Goal: Transaction & Acquisition: Download file/media

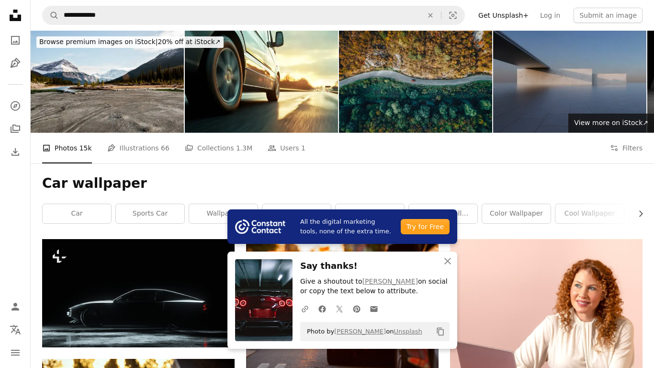
scroll to position [725, 0]
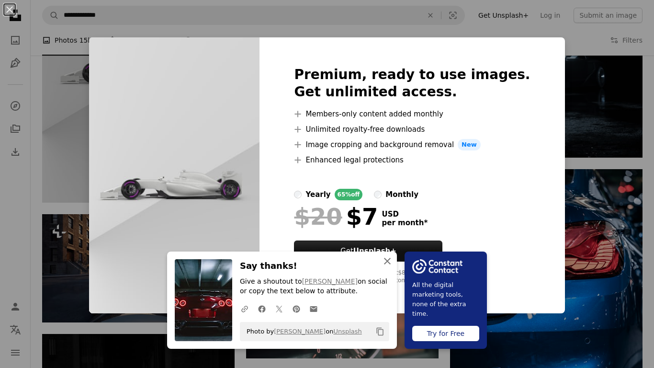
click at [384, 261] on icon "An X shape" at bounding box center [387, 260] width 11 height 11
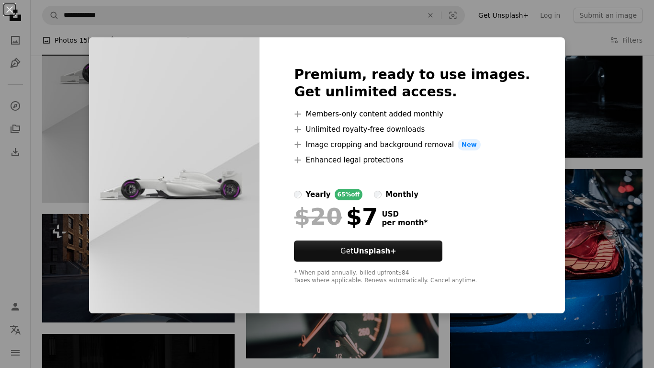
click at [602, 115] on div "An X shape Premium, ready to use images. Get unlimited access. A plus sign Memb…" at bounding box center [327, 184] width 654 height 368
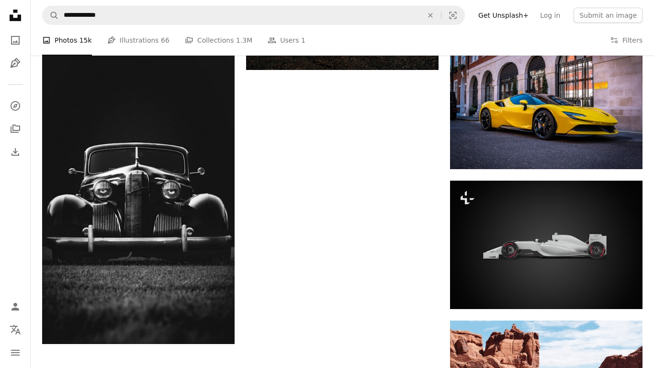
scroll to position [1155, 0]
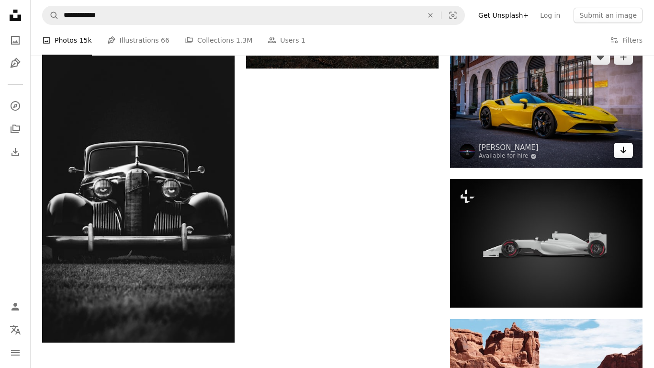
click at [621, 155] on icon "Arrow pointing down" at bounding box center [624, 149] width 8 height 11
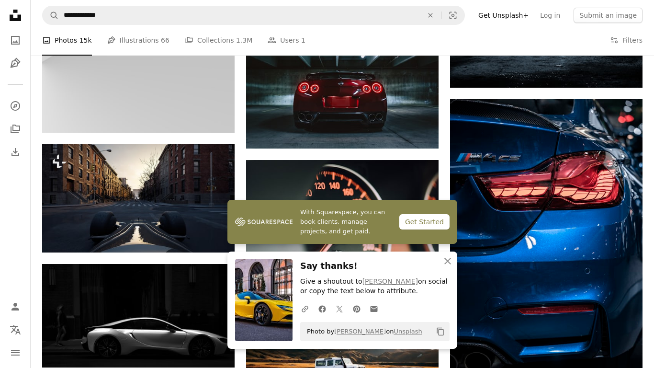
scroll to position [0, 0]
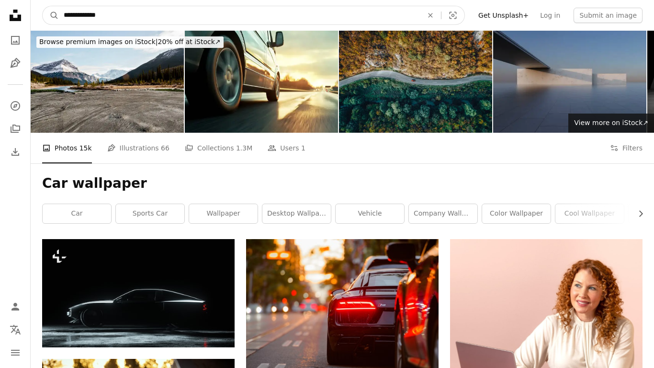
click at [252, 19] on input "**********" at bounding box center [239, 15] width 361 height 18
type input "**********"
click at [43, 6] on button "A magnifying glass" at bounding box center [51, 15] width 16 height 18
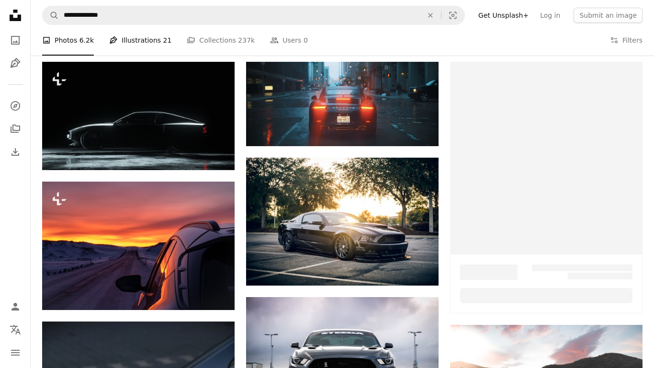
scroll to position [178, 0]
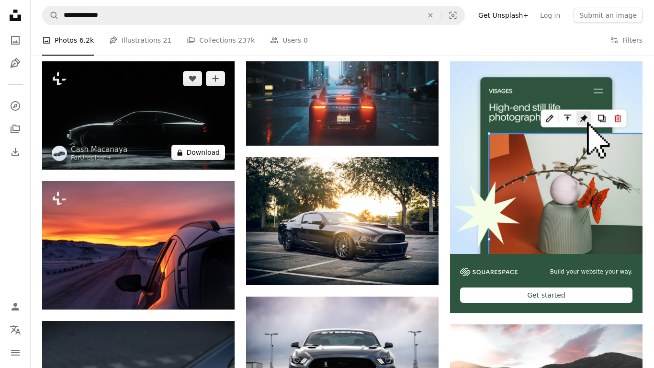
click at [200, 158] on button "A lock Download" at bounding box center [199, 152] width 54 height 15
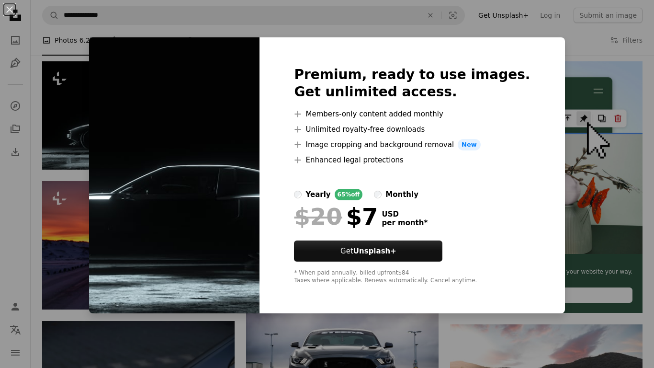
click at [589, 60] on div "An X shape Premium, ready to use images. Get unlimited access. A plus sign Memb…" at bounding box center [327, 184] width 654 height 368
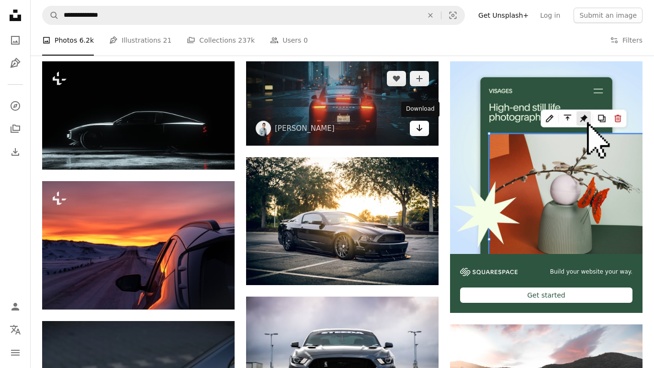
click at [416, 127] on icon "Arrow pointing down" at bounding box center [420, 127] width 8 height 11
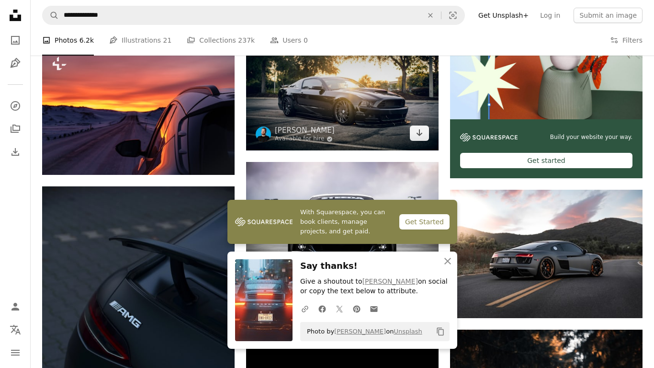
scroll to position [314, 0]
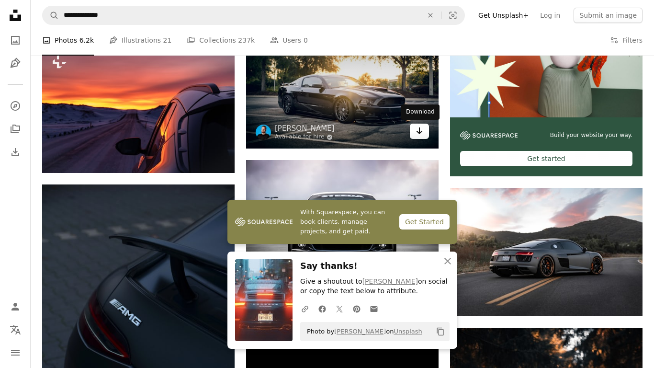
click at [415, 136] on link "Arrow pointing down" at bounding box center [419, 131] width 19 height 15
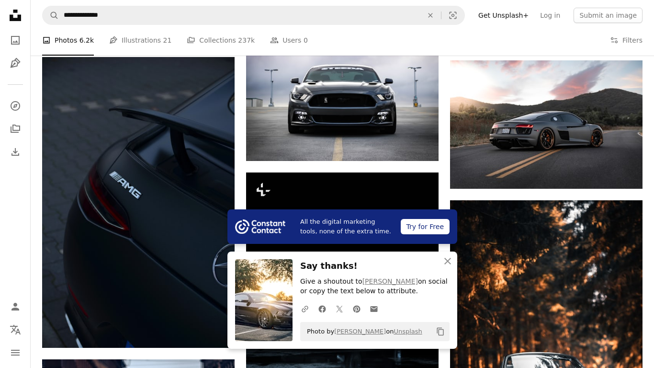
scroll to position [445, 0]
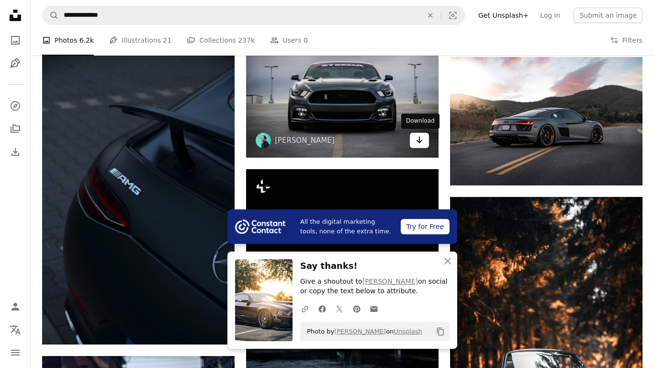
click at [420, 144] on icon "Arrow pointing down" at bounding box center [420, 139] width 8 height 11
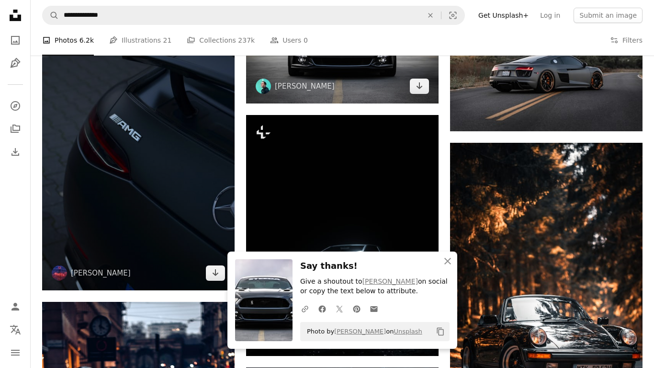
scroll to position [509, 0]
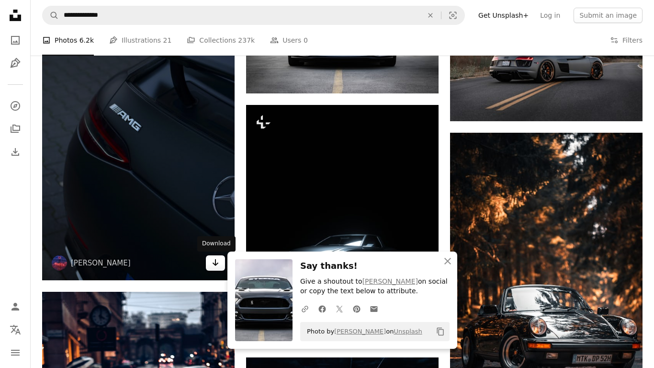
click at [217, 265] on icon "Arrow pointing down" at bounding box center [216, 262] width 8 height 11
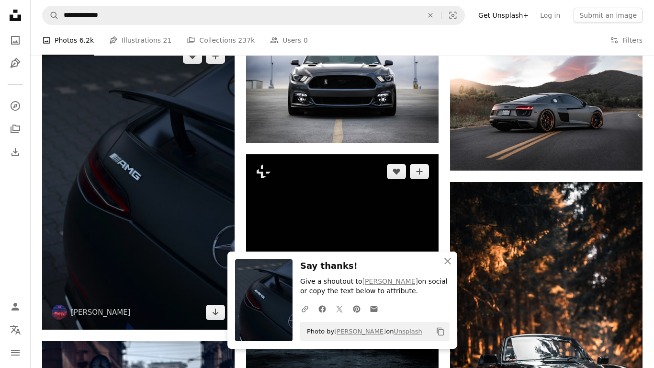
scroll to position [459, 0]
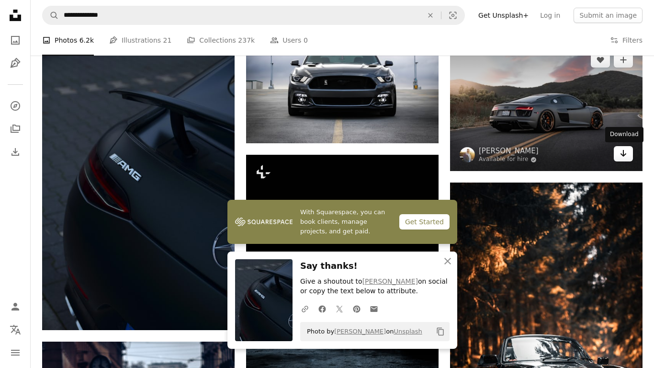
click at [628, 151] on link "Arrow pointing down" at bounding box center [623, 153] width 19 height 15
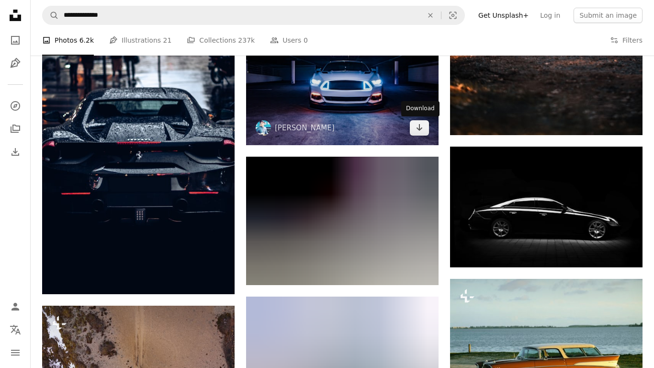
scroll to position [851, 0]
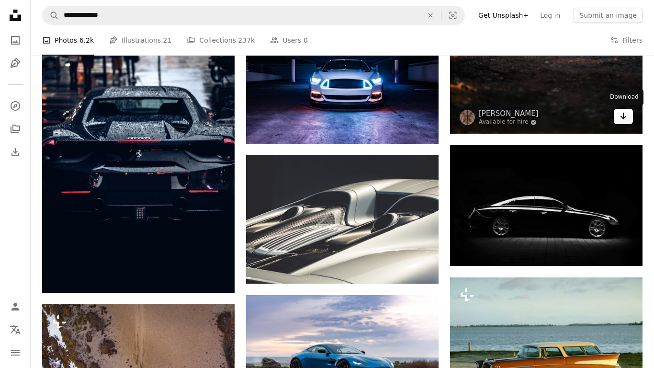
click at [621, 119] on icon "Arrow pointing down" at bounding box center [624, 115] width 8 height 11
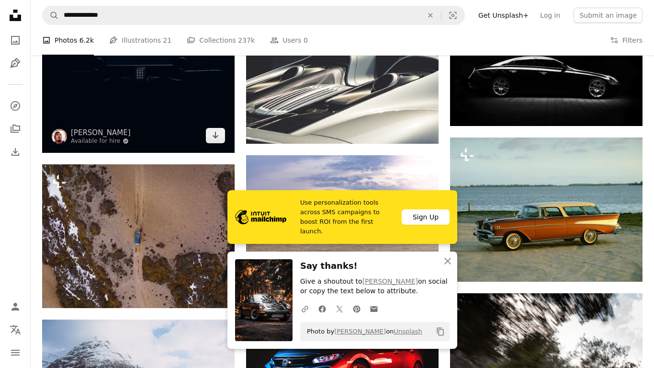
scroll to position [991, 0]
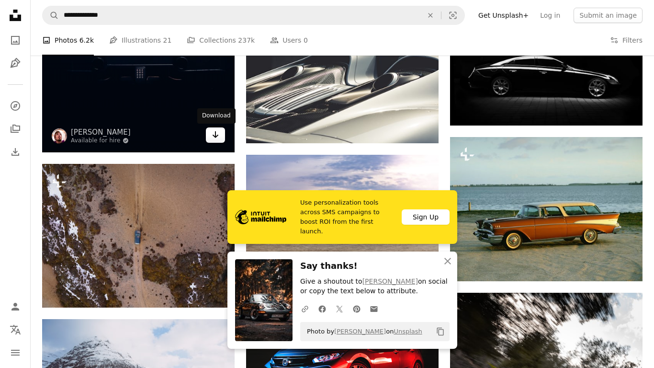
click at [215, 136] on icon "Download" at bounding box center [216, 134] width 6 height 7
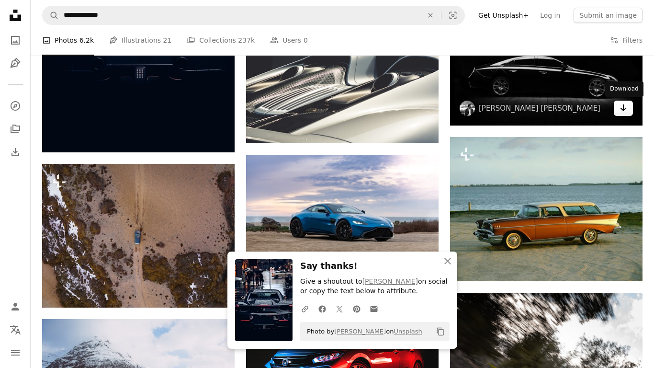
click at [627, 109] on icon "Arrow pointing down" at bounding box center [624, 107] width 8 height 11
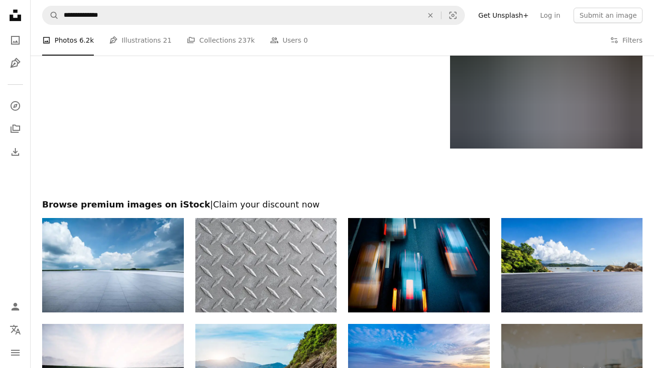
scroll to position [1544, 0]
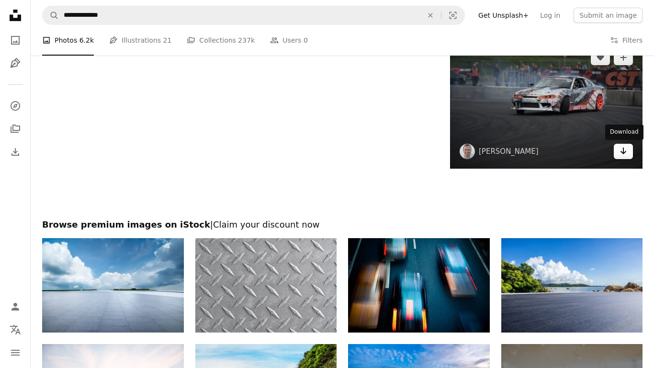
click at [620, 149] on icon "Arrow pointing down" at bounding box center [624, 150] width 8 height 11
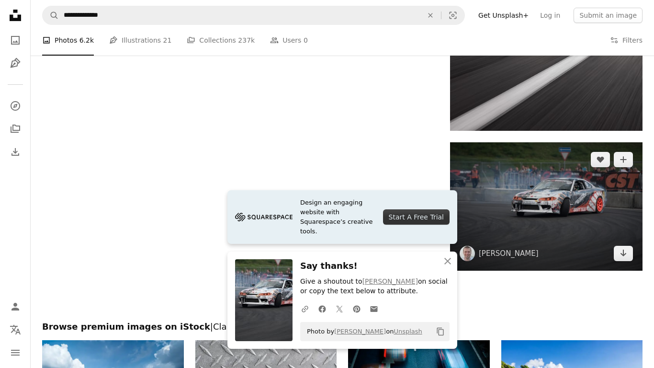
scroll to position [1443, 0]
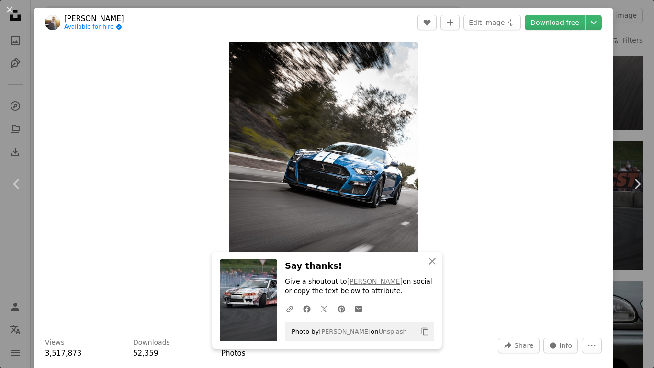
click at [628, 44] on div "An X shape Chevron left Chevron right An X shape Close Say thanks! Give a shout…" at bounding box center [327, 184] width 654 height 368
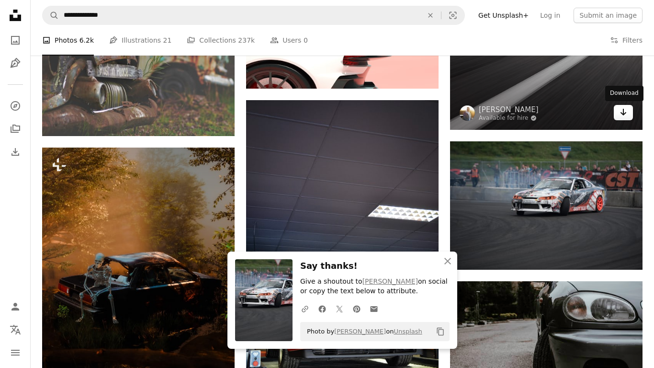
click at [631, 112] on link "Arrow pointing down" at bounding box center [623, 112] width 19 height 15
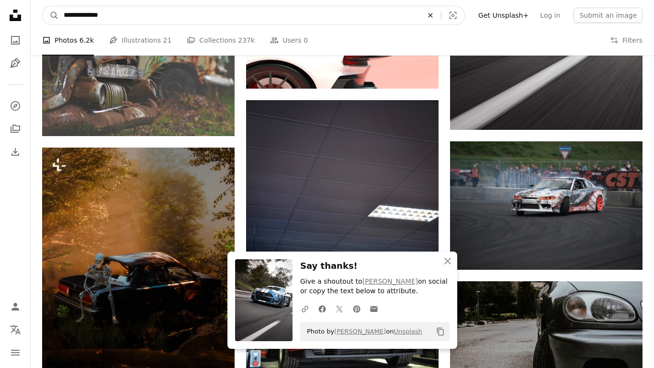
click at [441, 17] on icon "An X shape" at bounding box center [430, 15] width 21 height 8
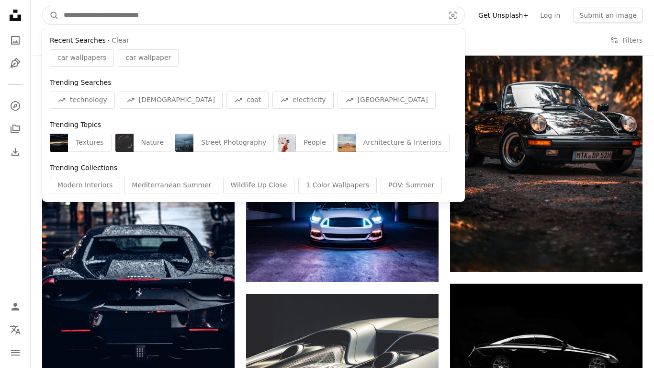
scroll to position [540, 0]
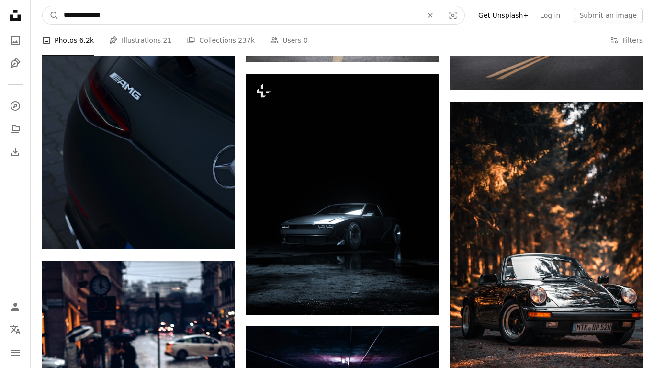
type input "**********"
click at [43, 6] on button "A magnifying glass" at bounding box center [51, 15] width 16 height 18
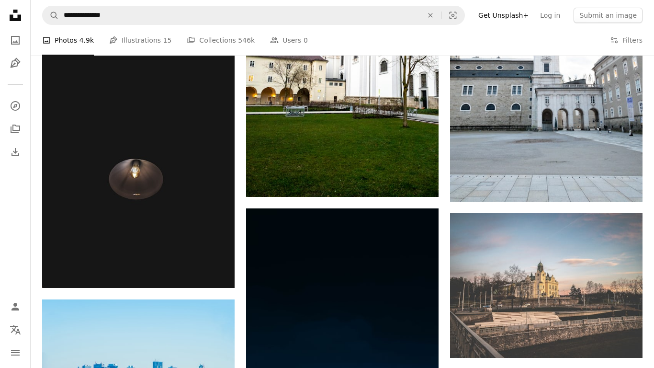
scroll to position [915, 0]
